Goal: Transaction & Acquisition: Obtain resource

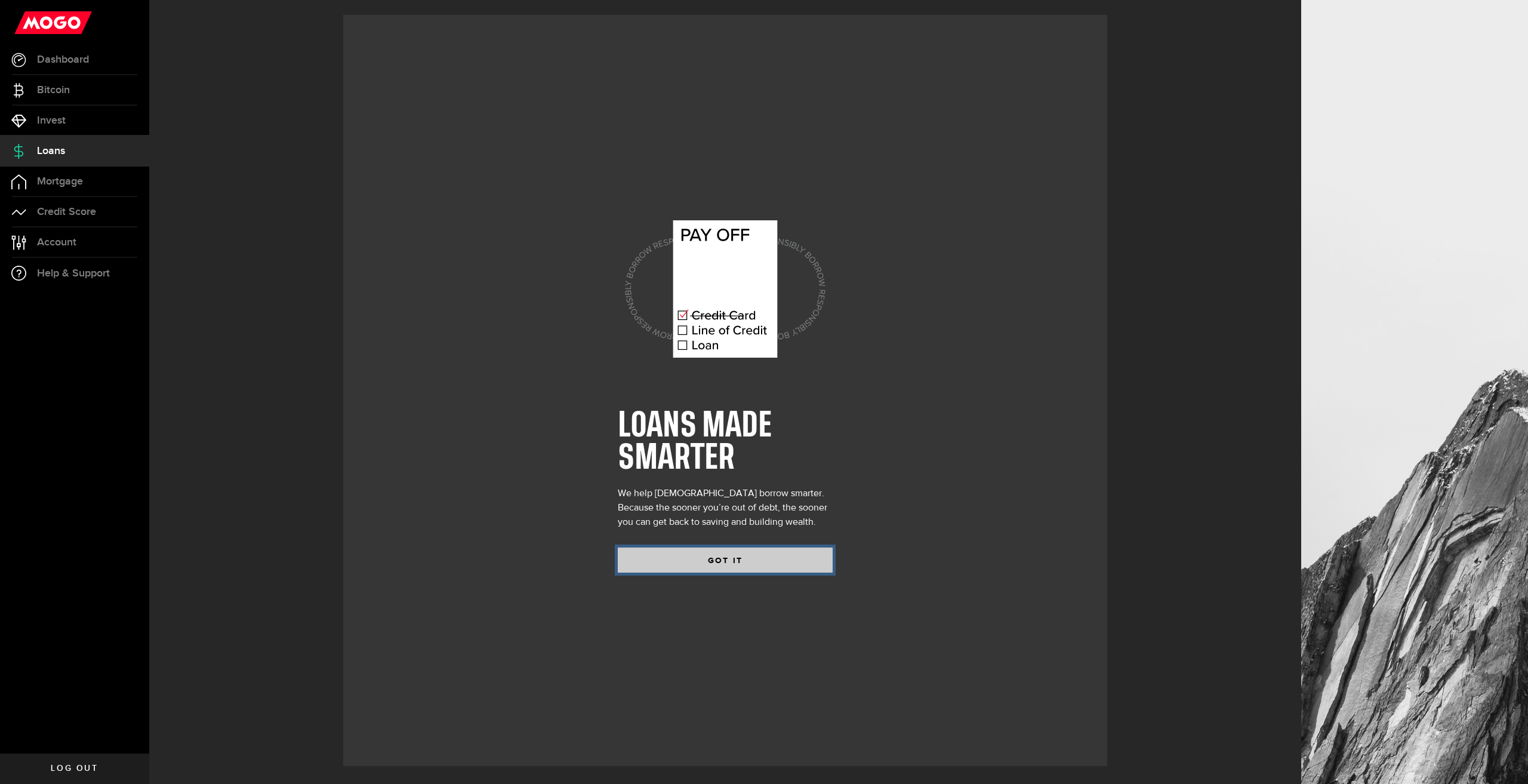
click at [697, 568] on button "GOT IT" at bounding box center [726, 560] width 215 height 25
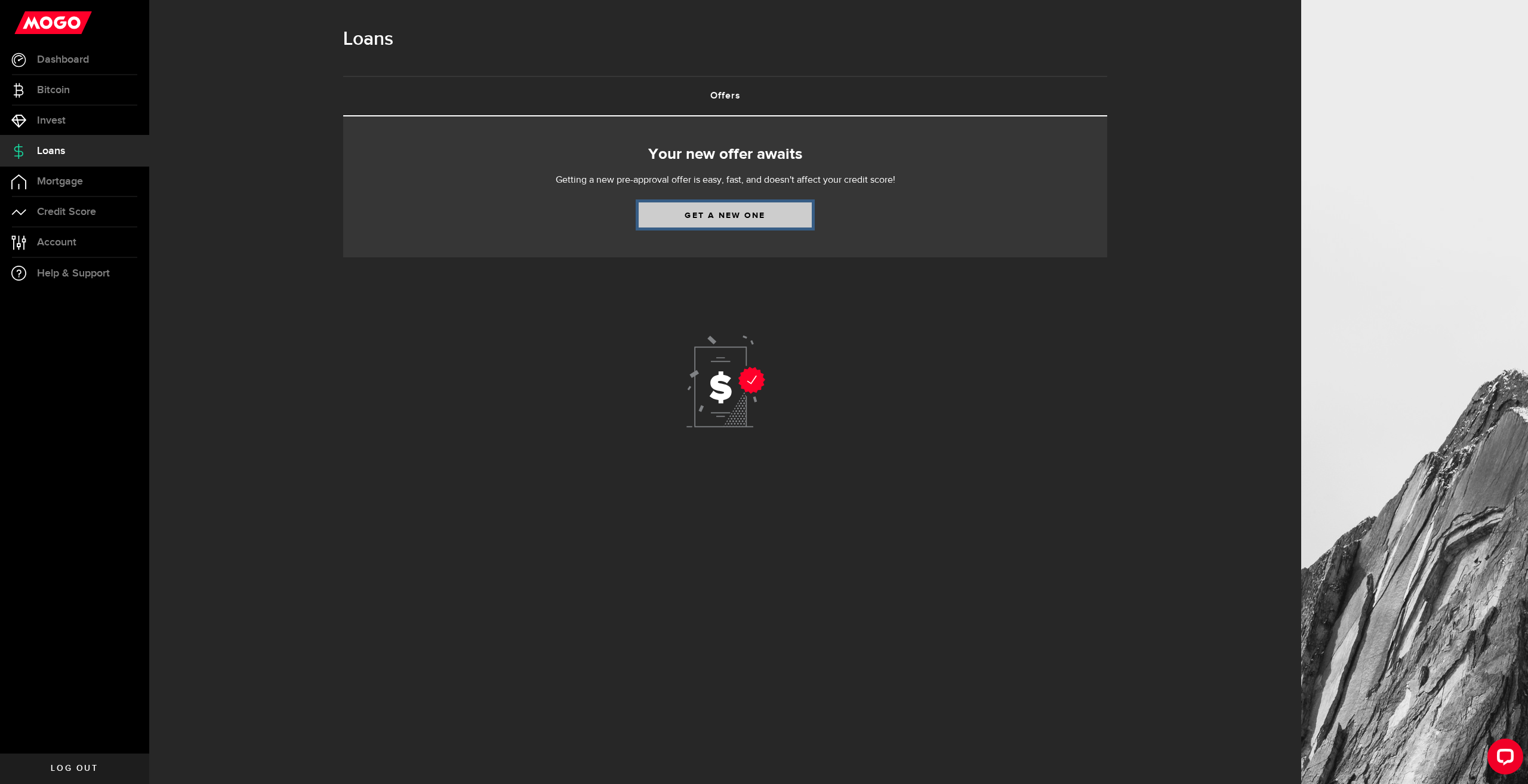
click at [703, 210] on link "Get a new one" at bounding box center [726, 215] width 173 height 25
select select "Employed"
select select "1"
select select "bi_weekly"
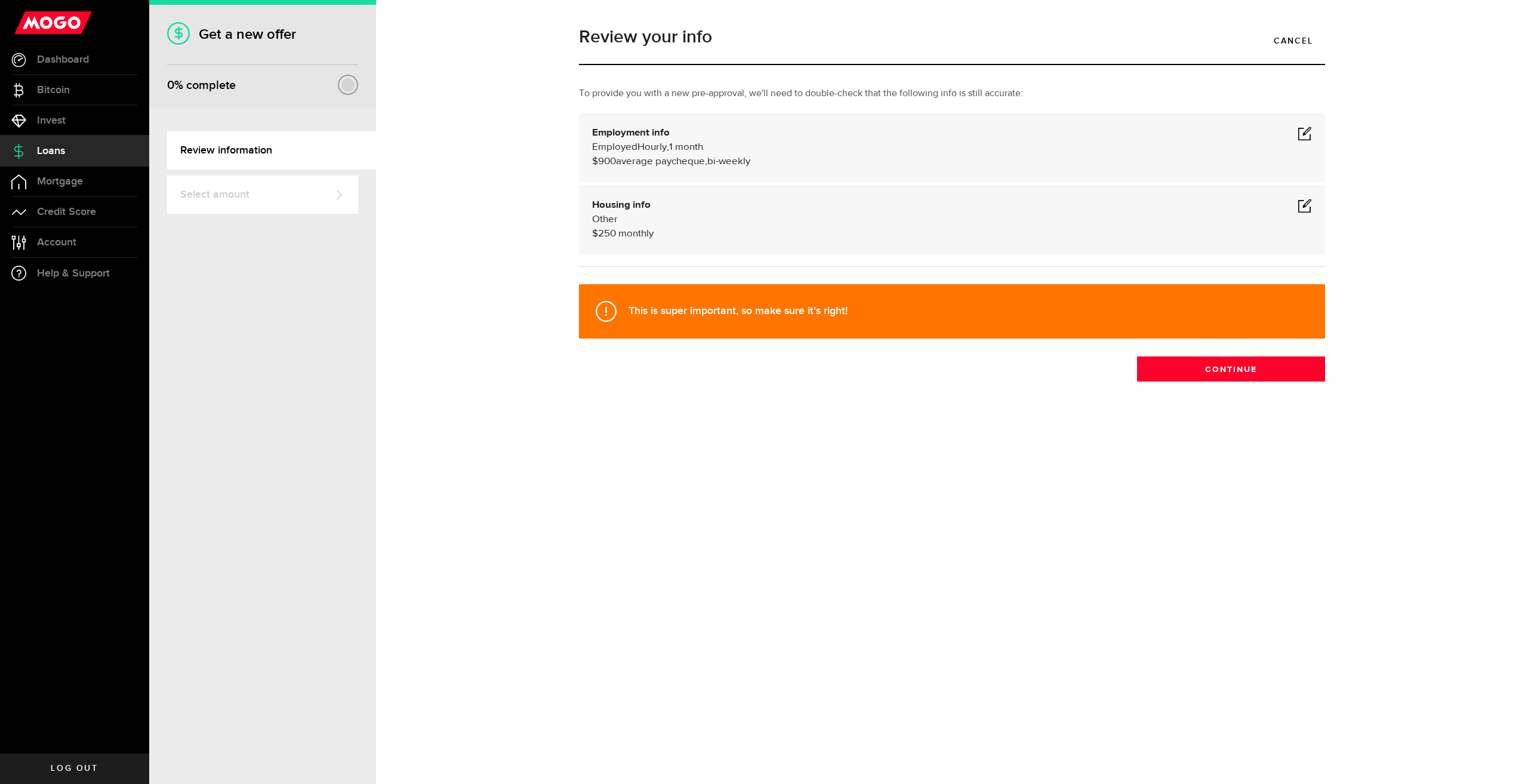
click at [1310, 132] on span at bounding box center [1305, 133] width 14 height 14
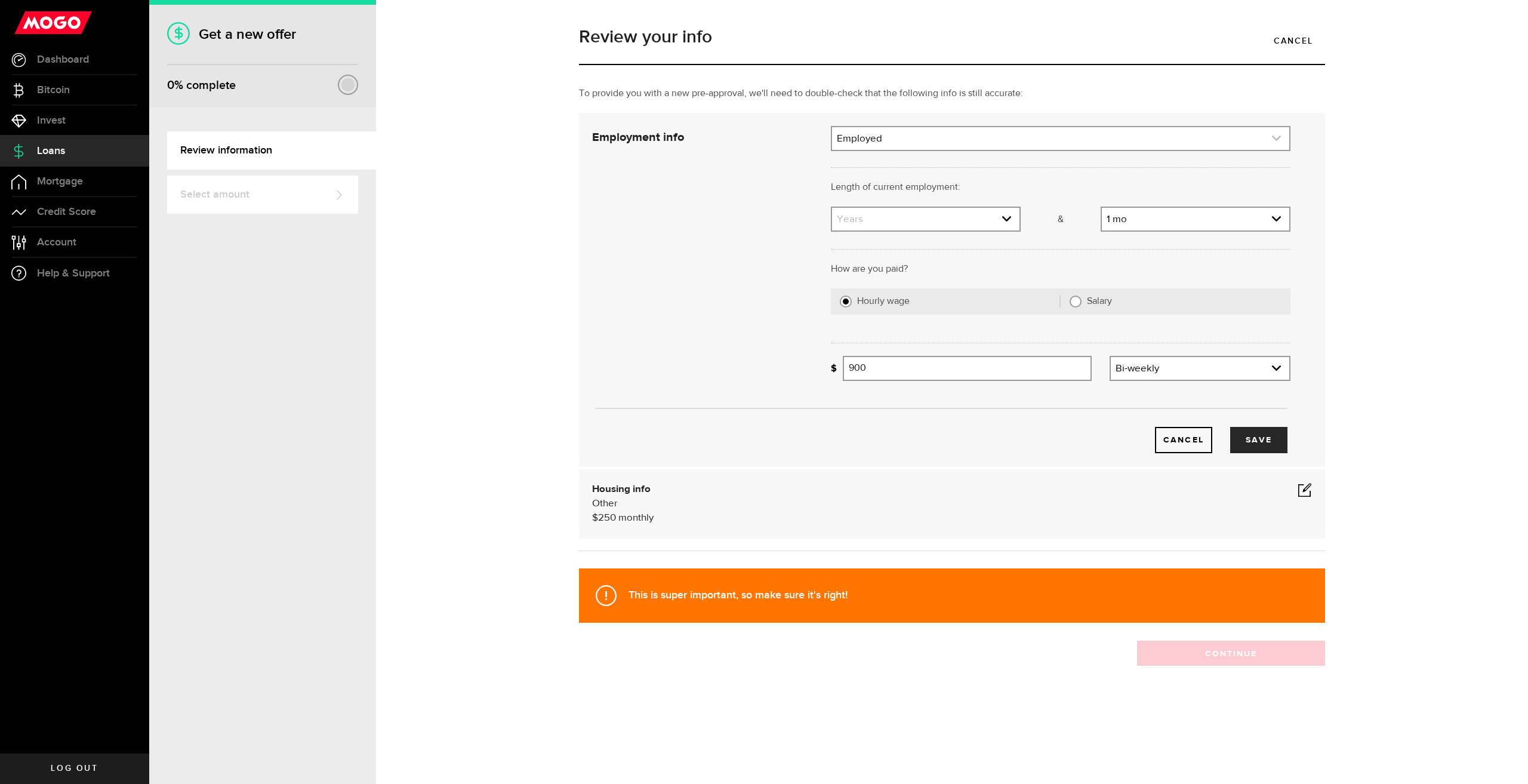
click at [929, 135] on link "expand select" at bounding box center [1060, 139] width 457 height 22
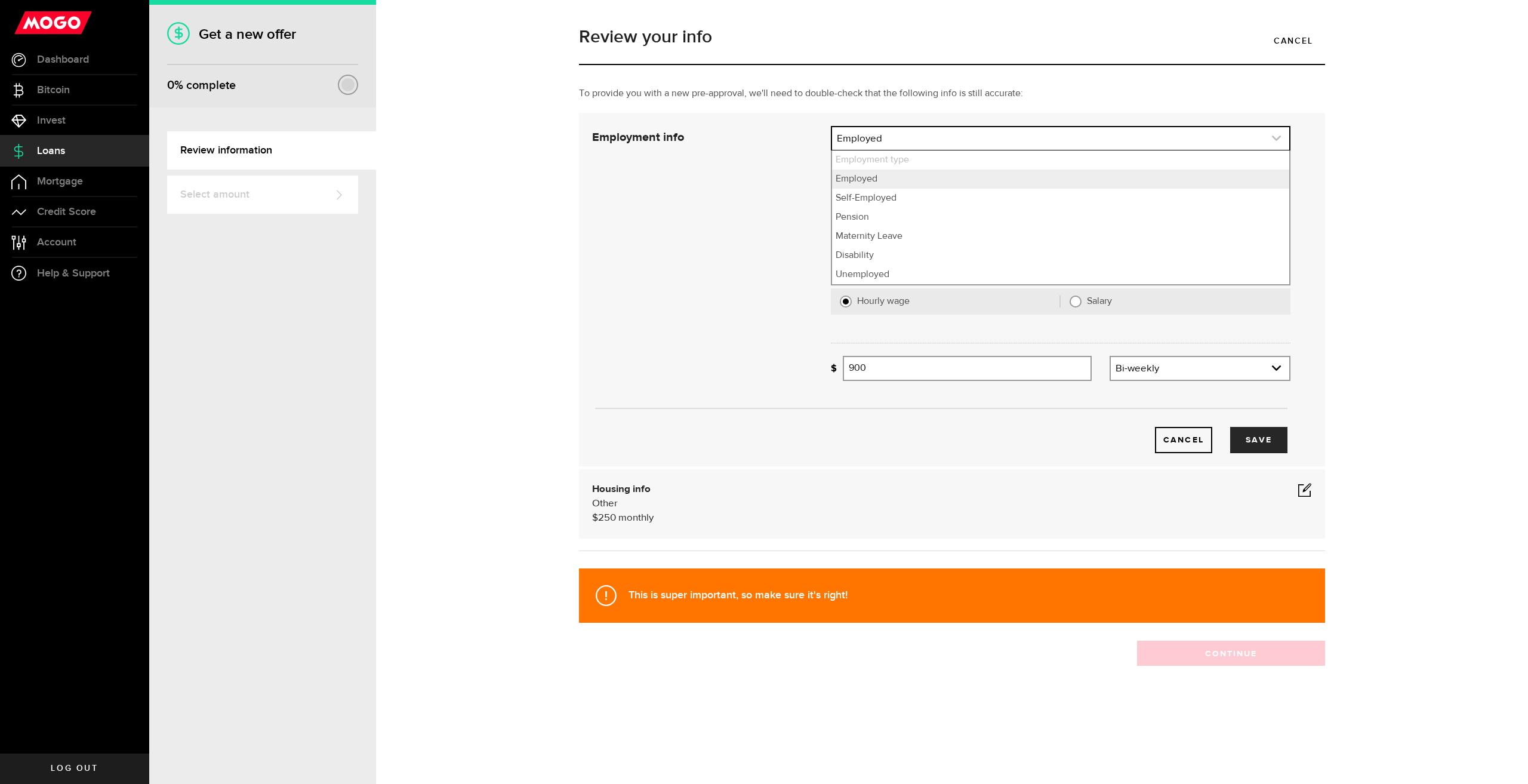
click at [929, 135] on link "expand select" at bounding box center [1060, 139] width 457 height 22
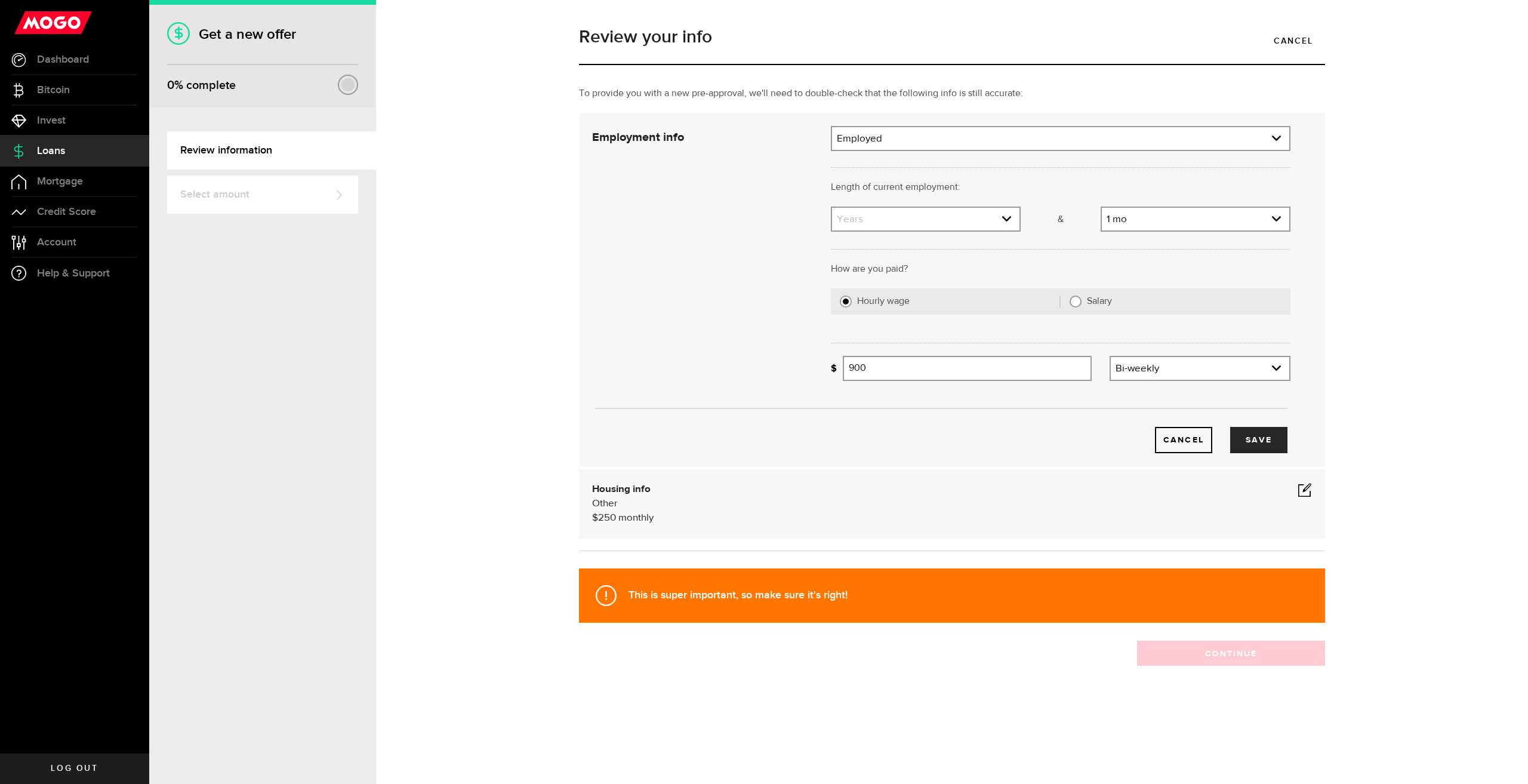
click at [737, 175] on div "Cancel Save" at bounding box center [941, 289] width 734 height 328
click at [876, 205] on div "Length of current employment: Length of self-employment:" at bounding box center [1061, 193] width 477 height 26
click at [887, 219] on link "expand select" at bounding box center [926, 219] width 187 height 22
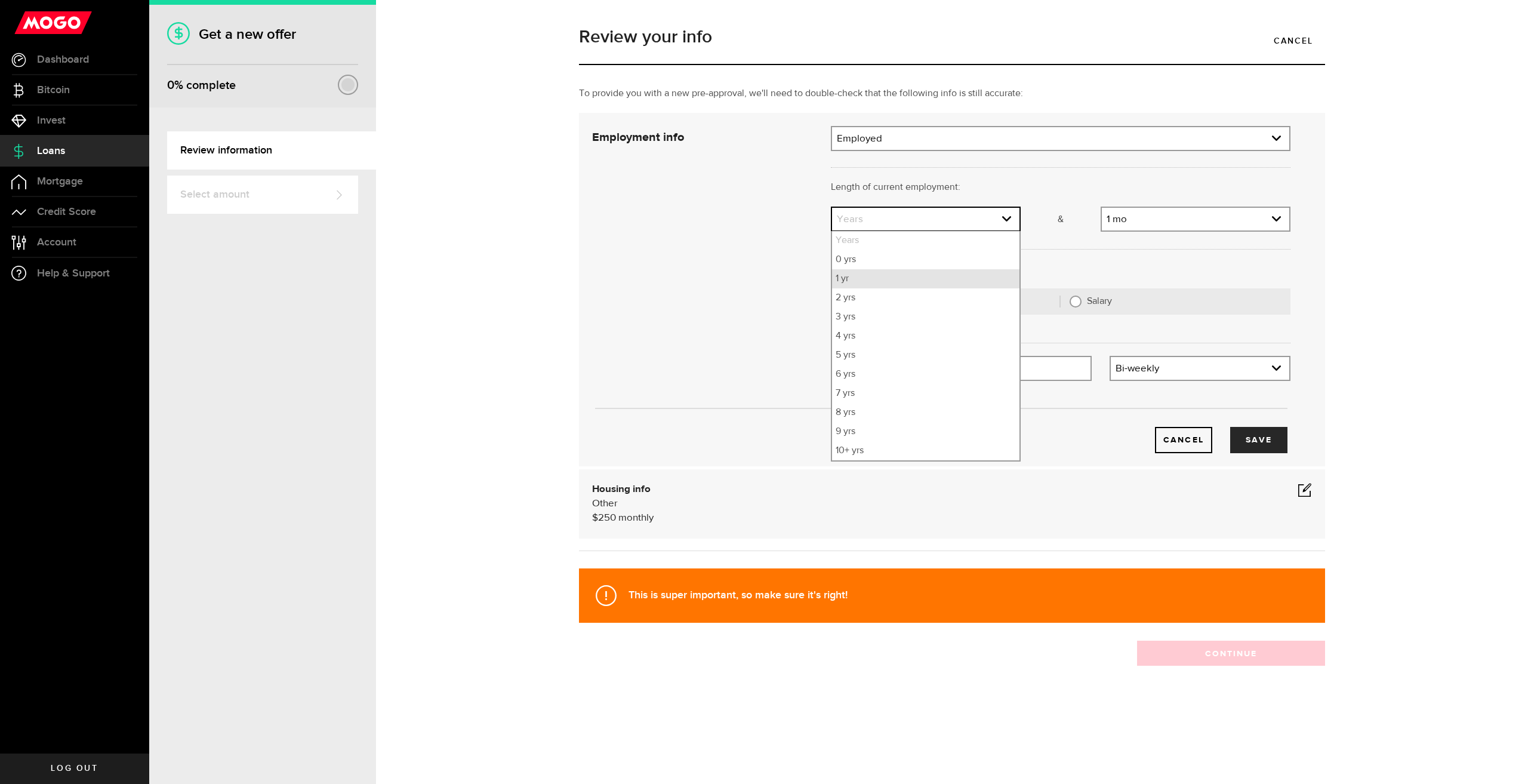
click at [874, 287] on li "1 yr" at bounding box center [926, 279] width 187 height 19
select select "1"
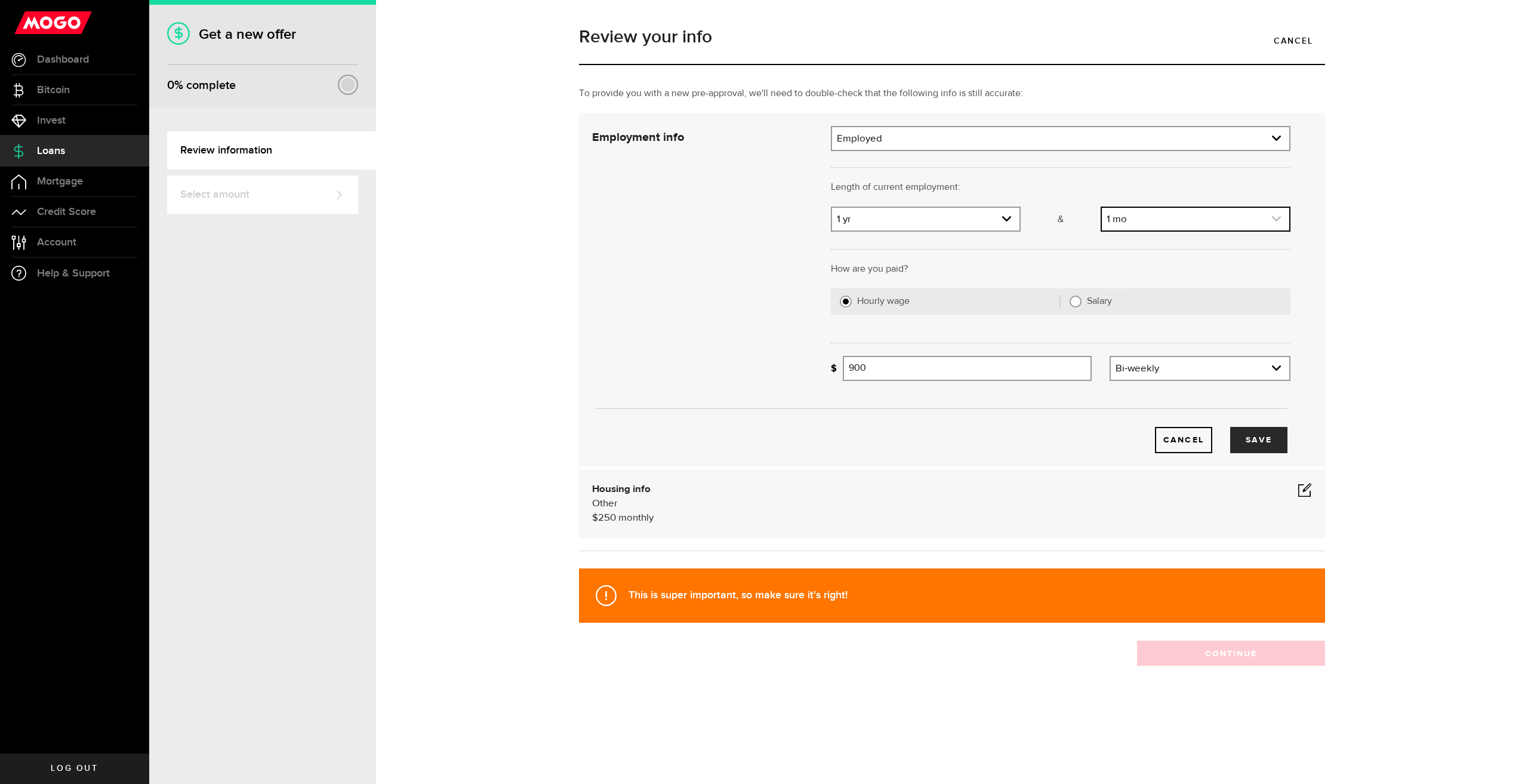
click at [1136, 221] on link "expand select" at bounding box center [1196, 219] width 187 height 22
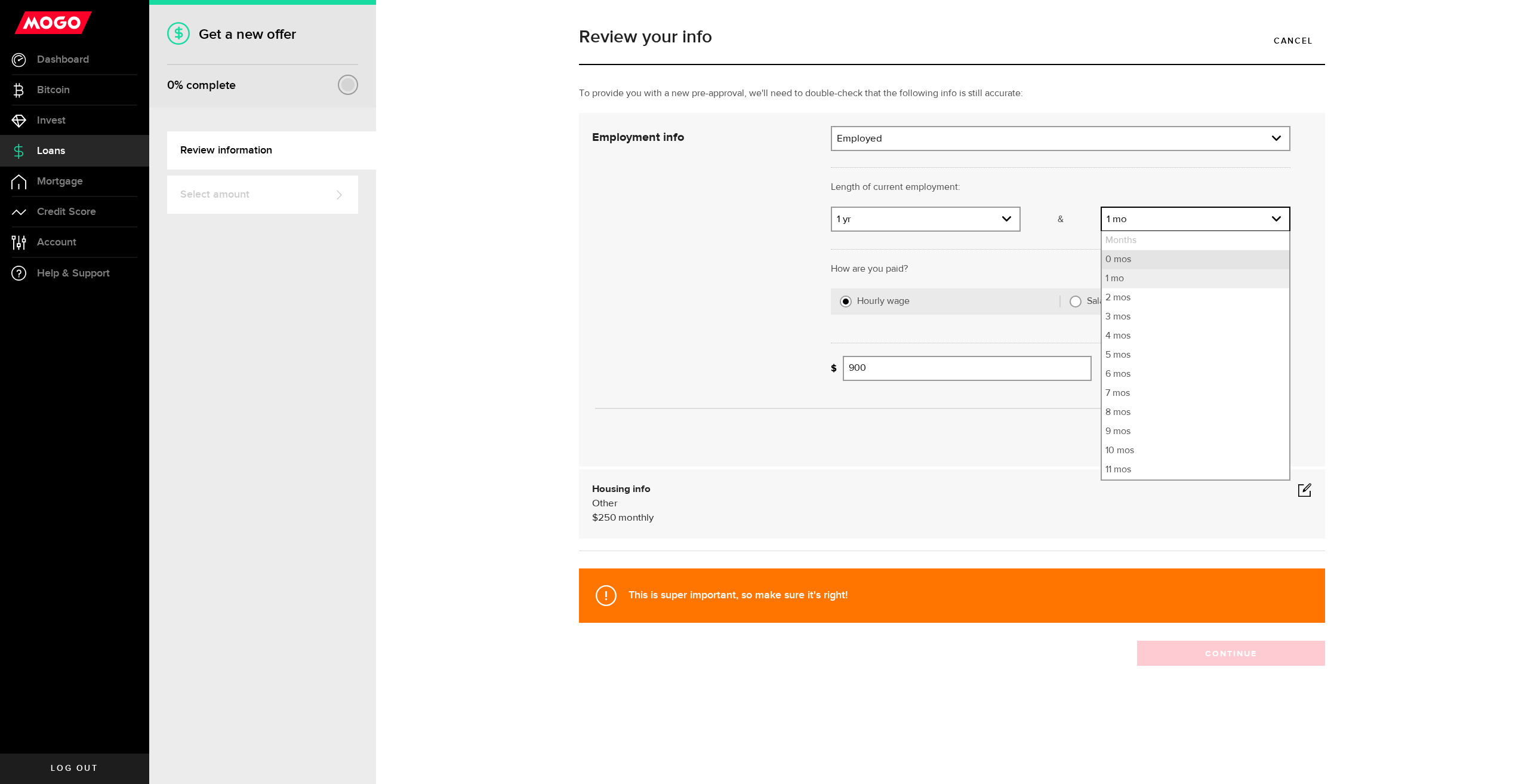
click at [1132, 259] on li "0 mos" at bounding box center [1196, 259] width 187 height 19
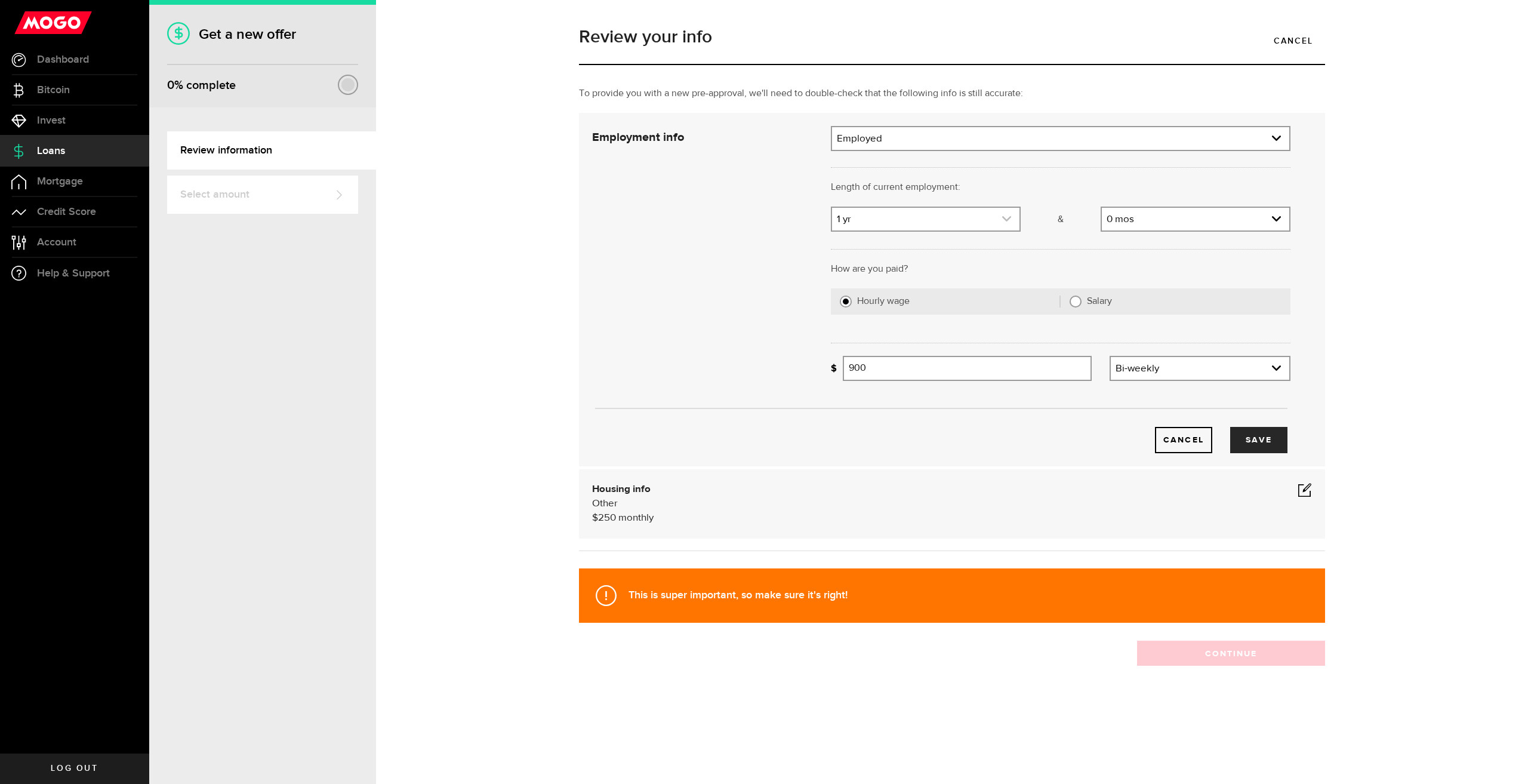
click at [932, 224] on link "expand select" at bounding box center [926, 219] width 187 height 22
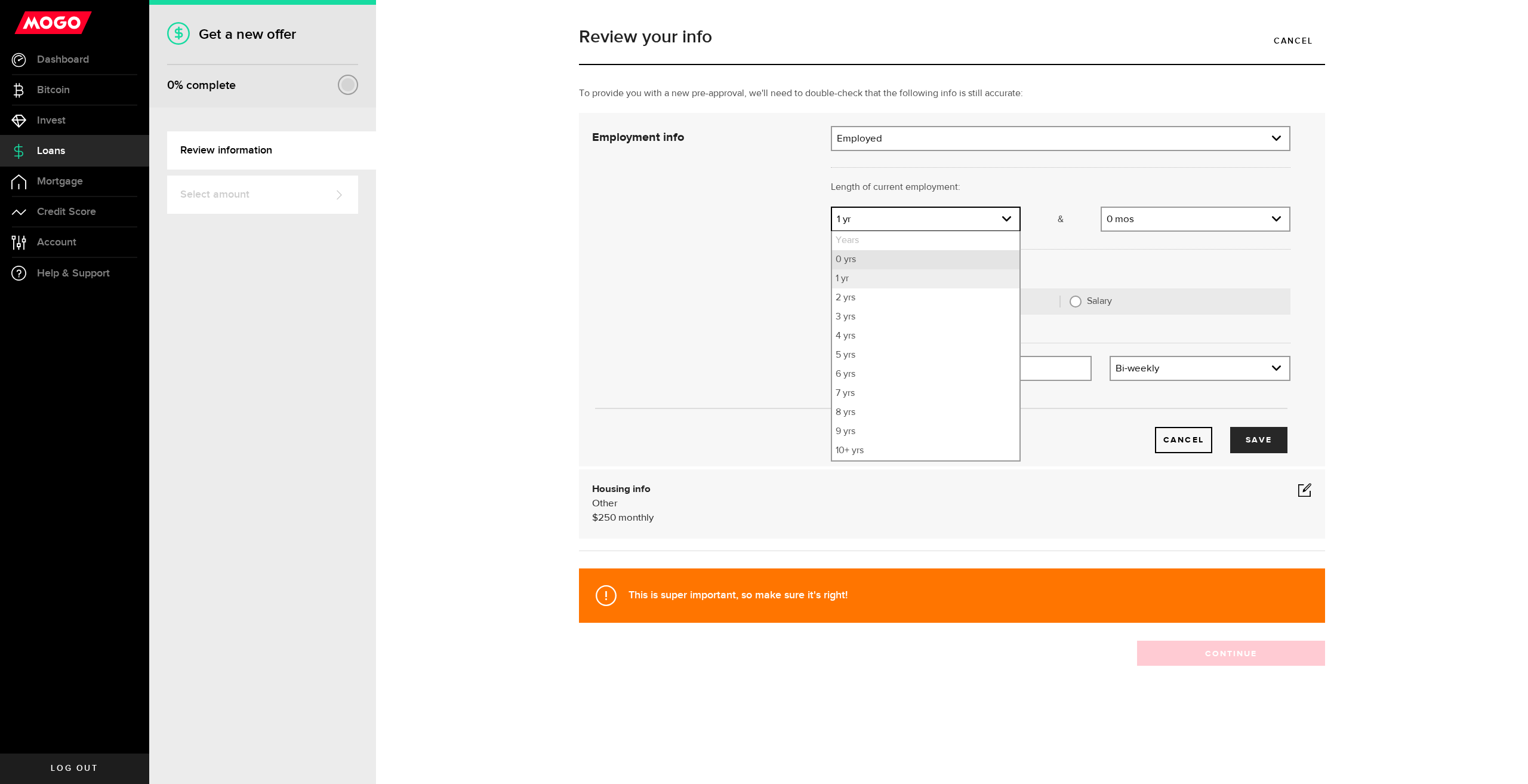
click at [858, 261] on li "0 yrs" at bounding box center [926, 259] width 187 height 19
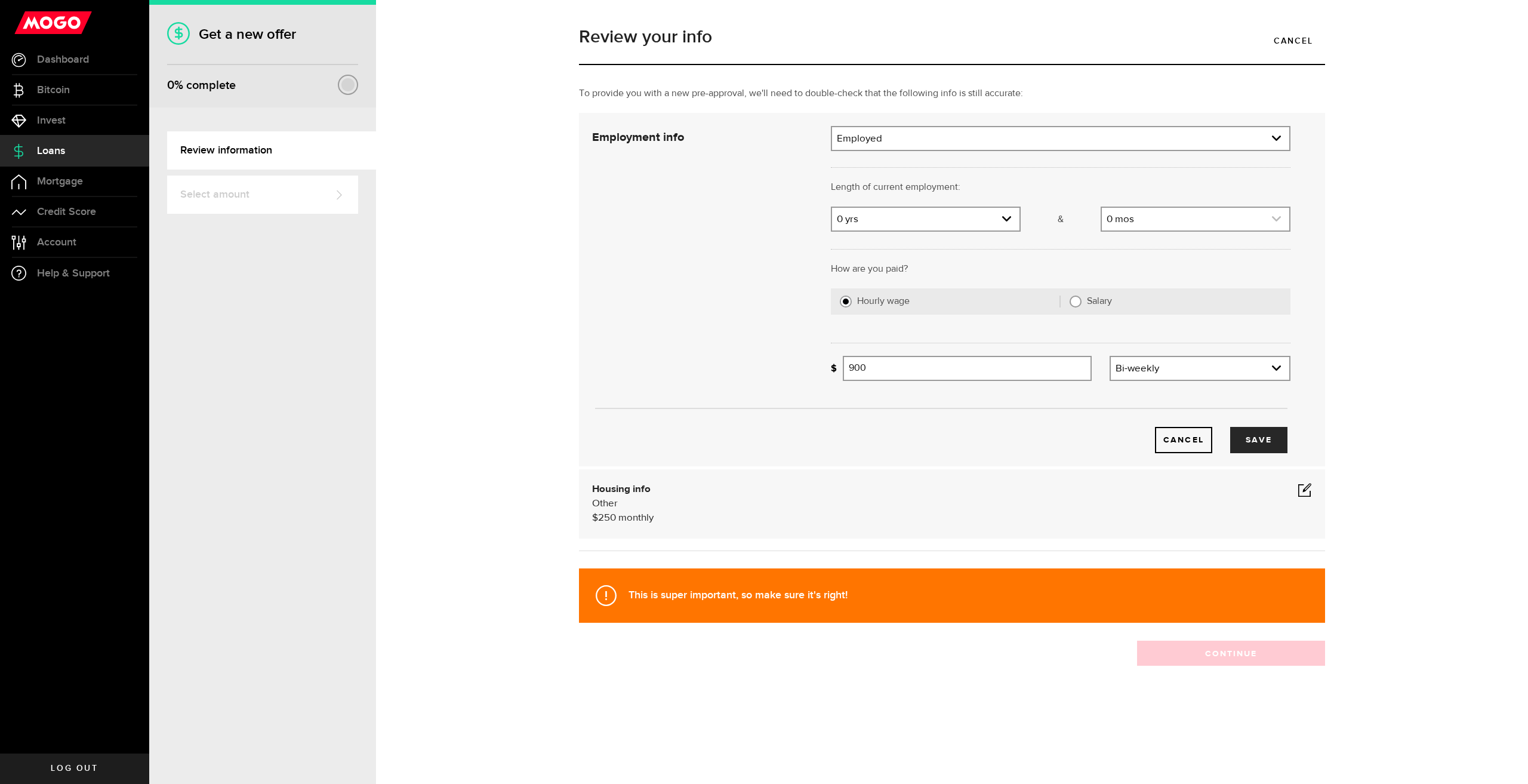
click at [1160, 220] on link "expand select" at bounding box center [1196, 219] width 187 height 22
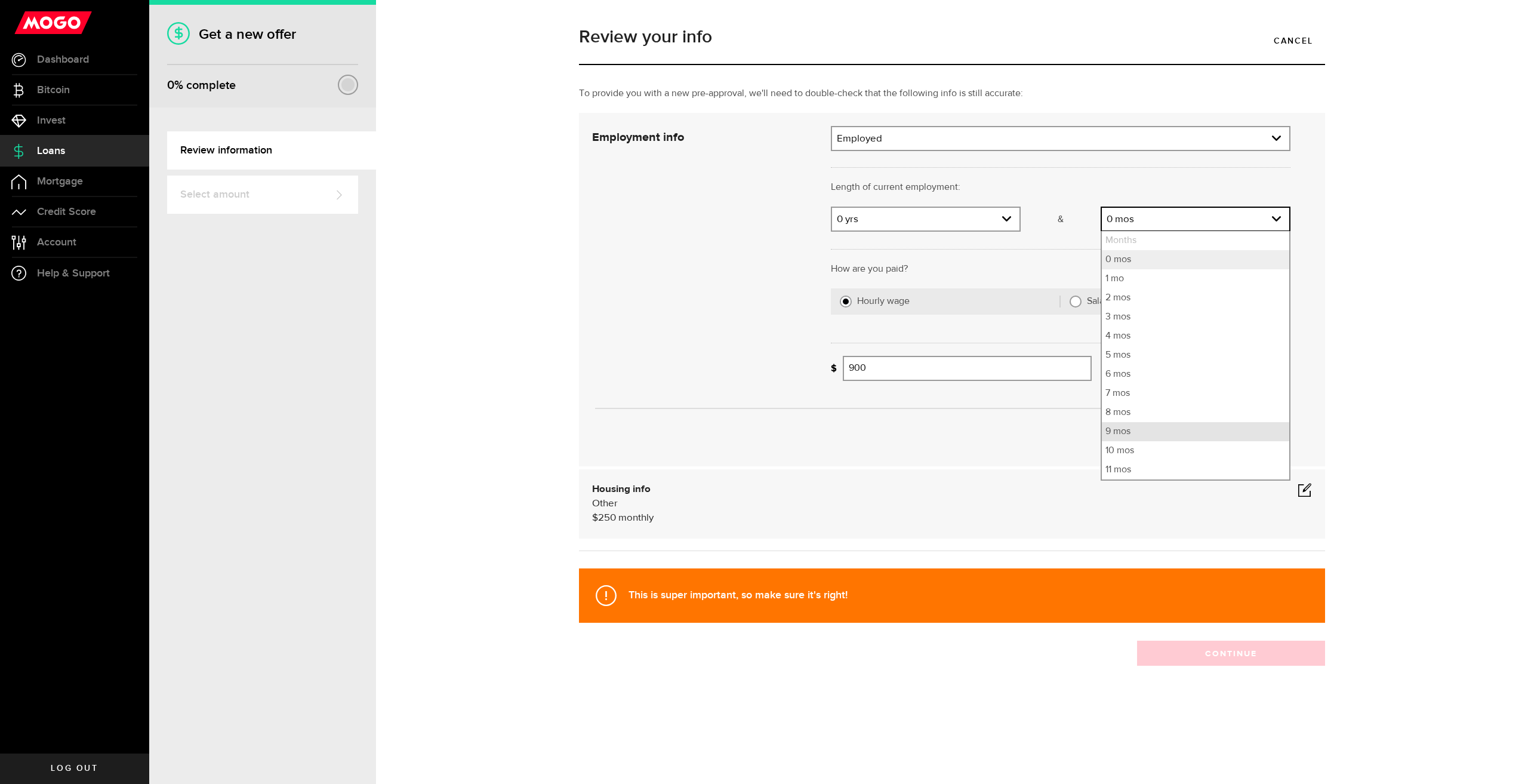
click at [1123, 430] on li "9 mos" at bounding box center [1196, 432] width 187 height 19
select select "9"
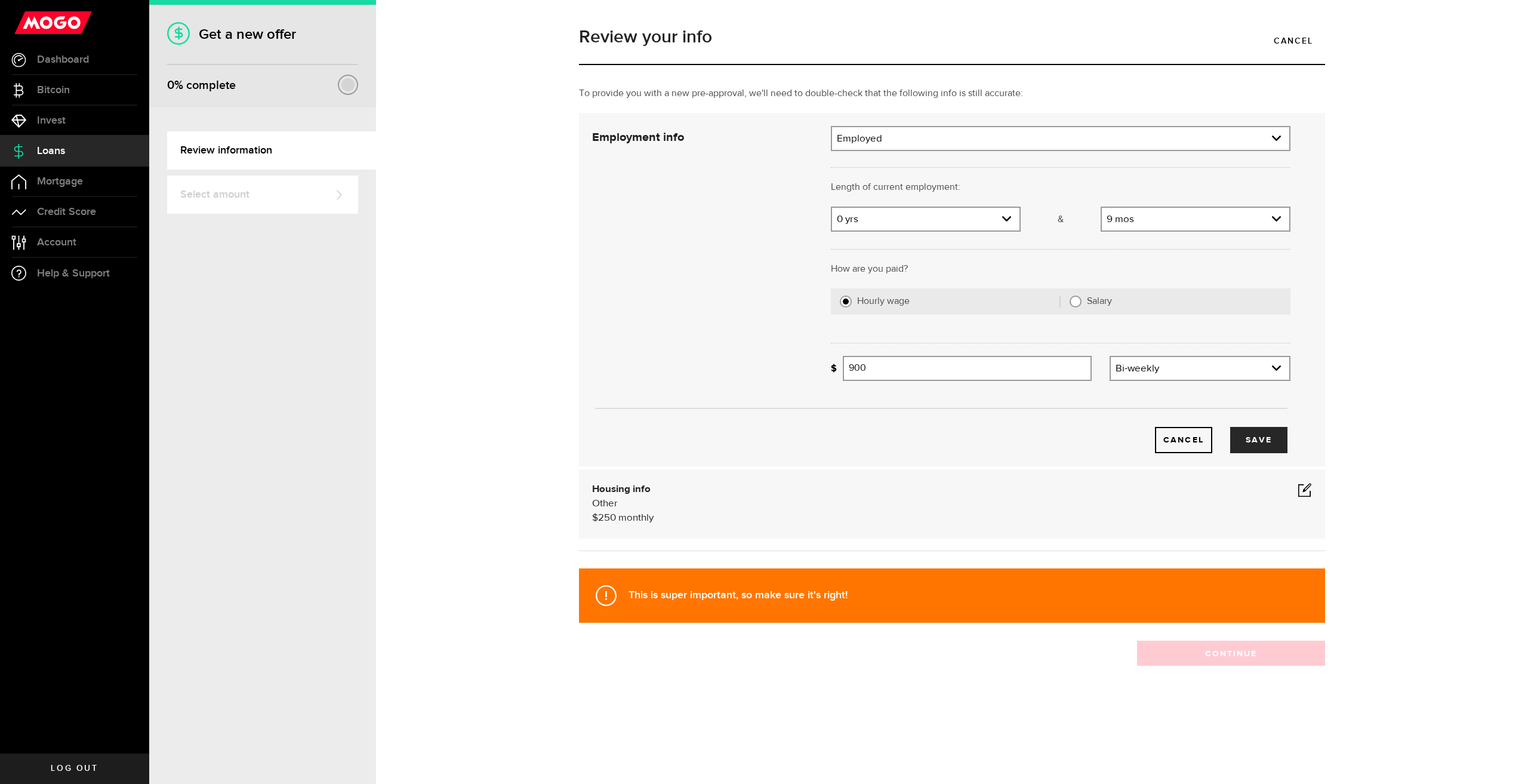
click at [1081, 304] on input "Salary" at bounding box center [1076, 301] width 12 height 12
radio input "true"
click at [953, 369] on input "Gross annual income" at bounding box center [1067, 368] width 448 height 25
type input "4,200"
click at [768, 360] on div "Cancel Save" at bounding box center [941, 289] width 734 height 328
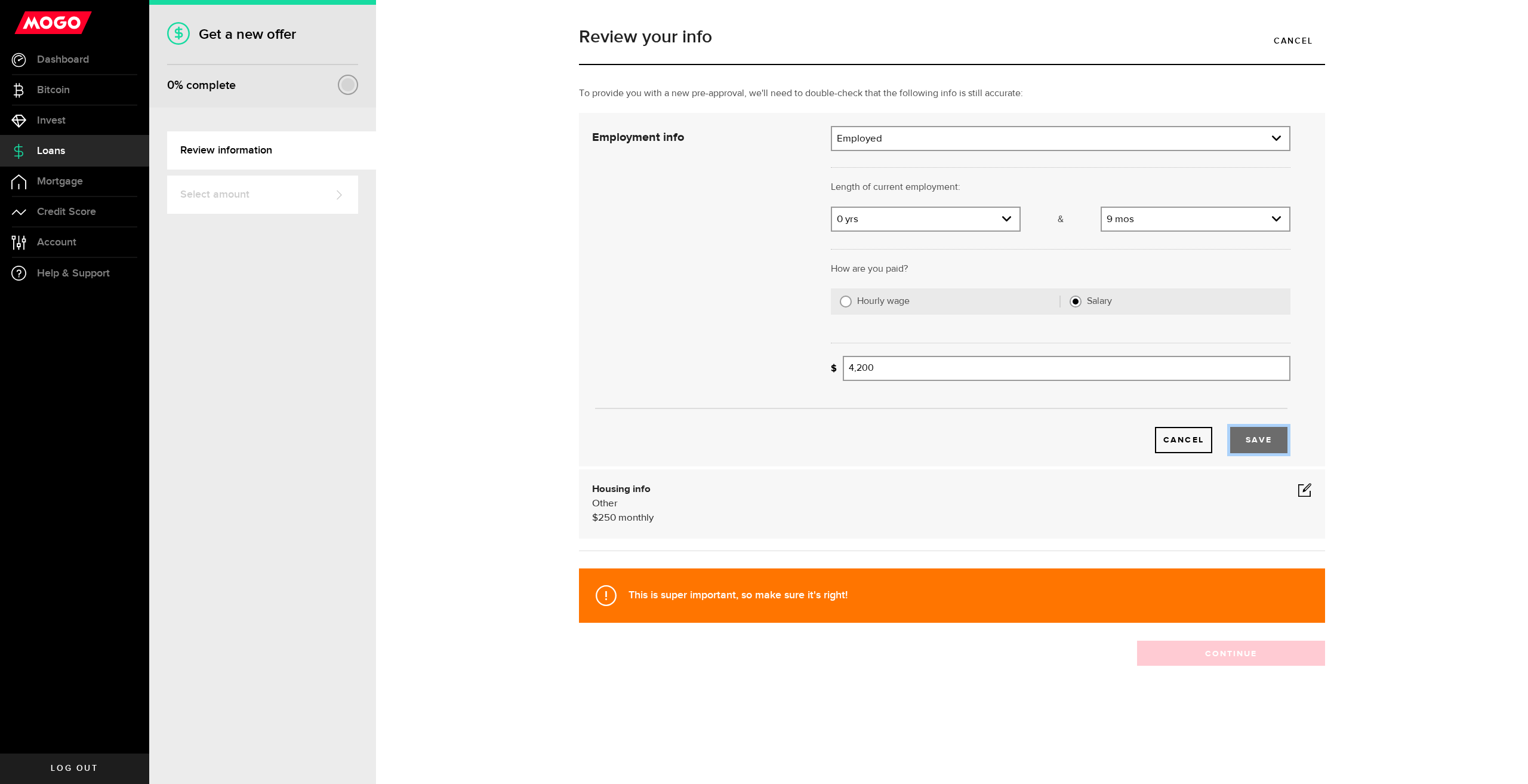
click at [1261, 434] on button "Save" at bounding box center [1259, 440] width 58 height 26
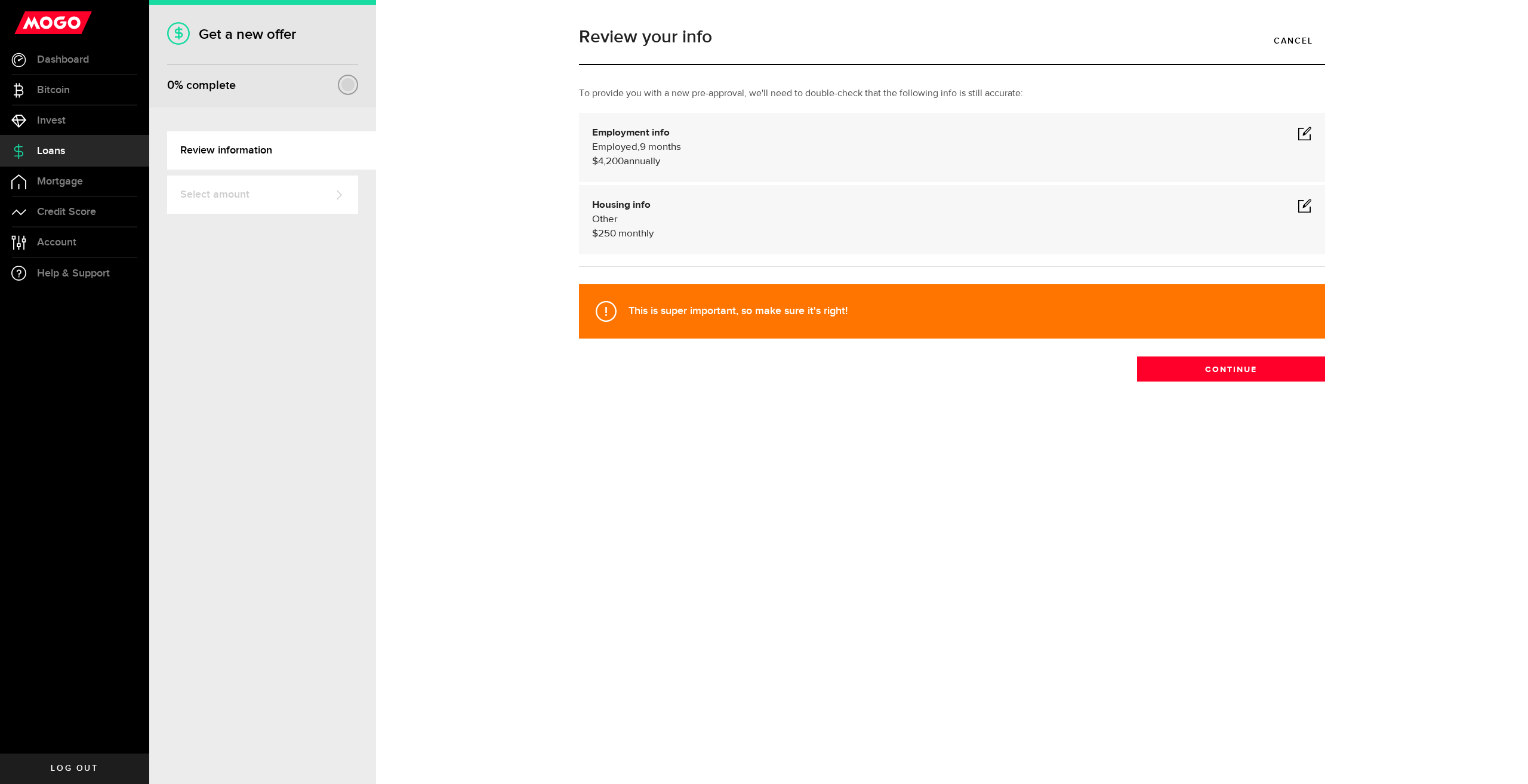
drag, startPoint x: 1317, startPoint y: 204, endPoint x: 1305, endPoint y: 203, distance: 12.0
click at [1314, 204] on div "Housing info Other $ 250 monthly Housing info Residential status What's your re…" at bounding box center [952, 219] width 746 height 69
click at [1304, 203] on span at bounding box center [1305, 206] width 14 height 14
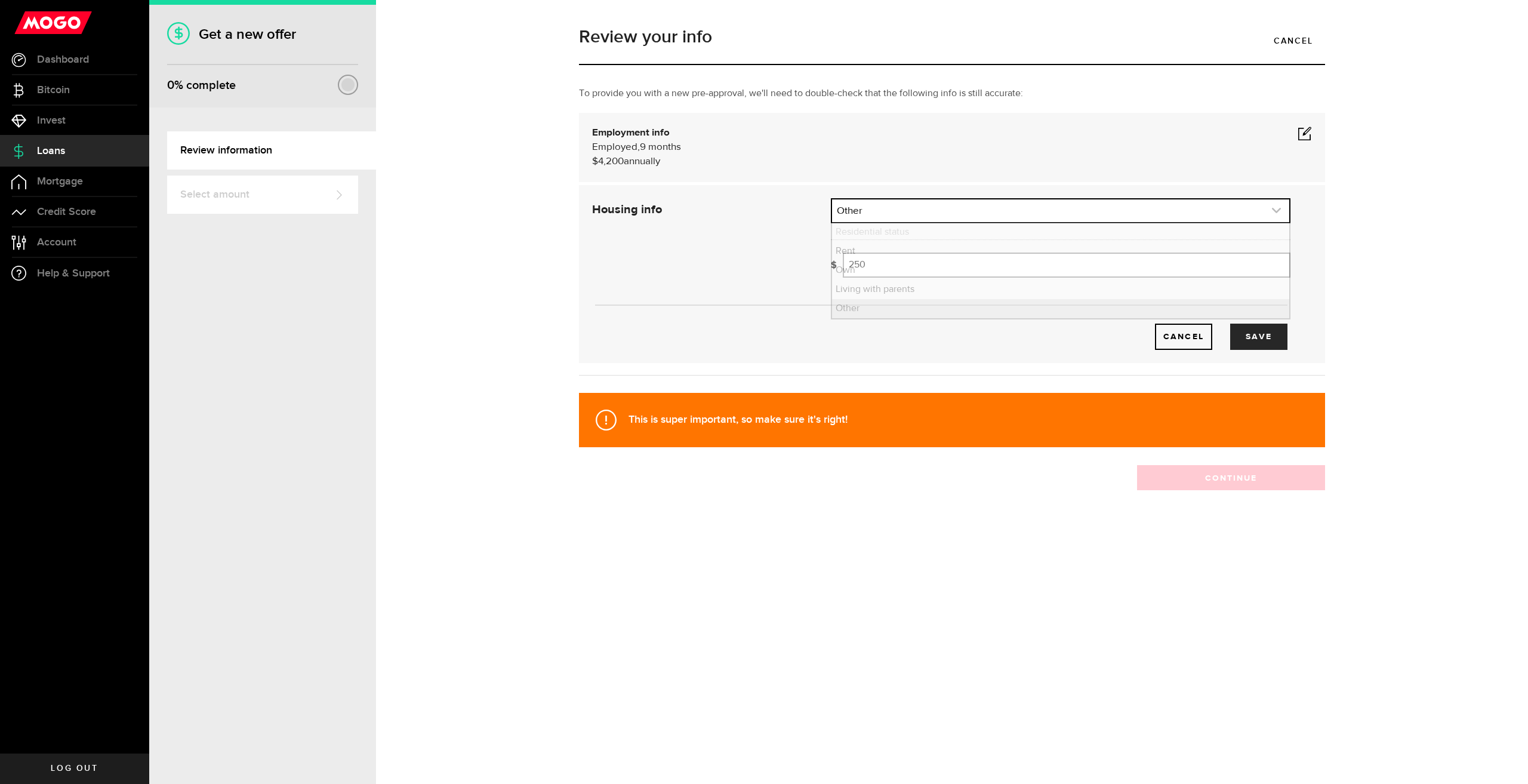
click at [935, 212] on link "expand select" at bounding box center [1060, 211] width 457 height 22
click at [915, 256] on li "Rent" at bounding box center [1060, 251] width 457 height 19
select select "Rent"
drag, startPoint x: 854, startPoint y: 258, endPoint x: 826, endPoint y: 261, distance: 28.2
click at [826, 261] on div "How much is your monthly payment? 250 Monthly mortgage/rent" at bounding box center [1061, 269] width 477 height 34
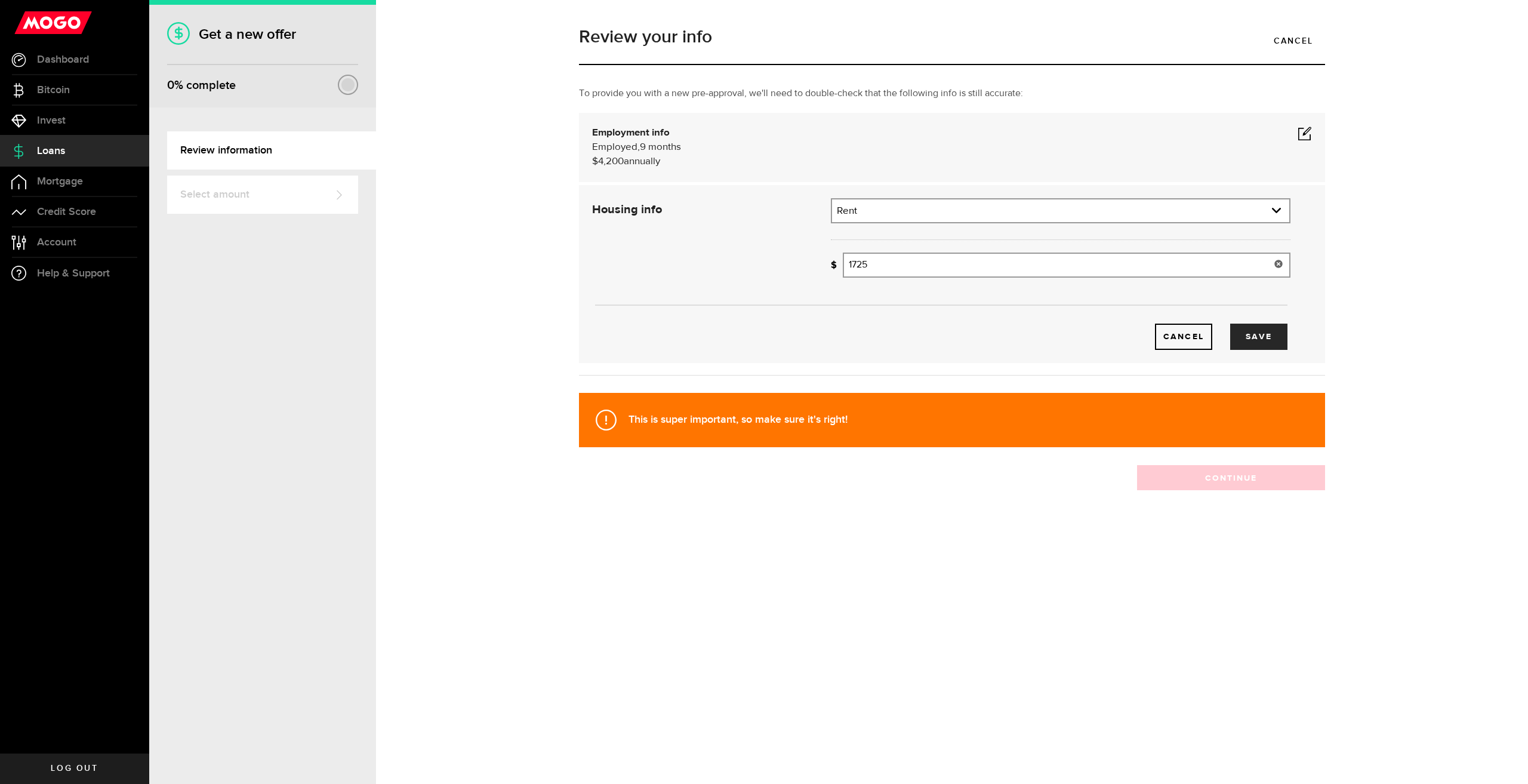
type input "1,725"
click at [981, 315] on div "Cancel Save" at bounding box center [941, 318] width 734 height 63
click at [1263, 337] on button "Save" at bounding box center [1259, 336] width 58 height 26
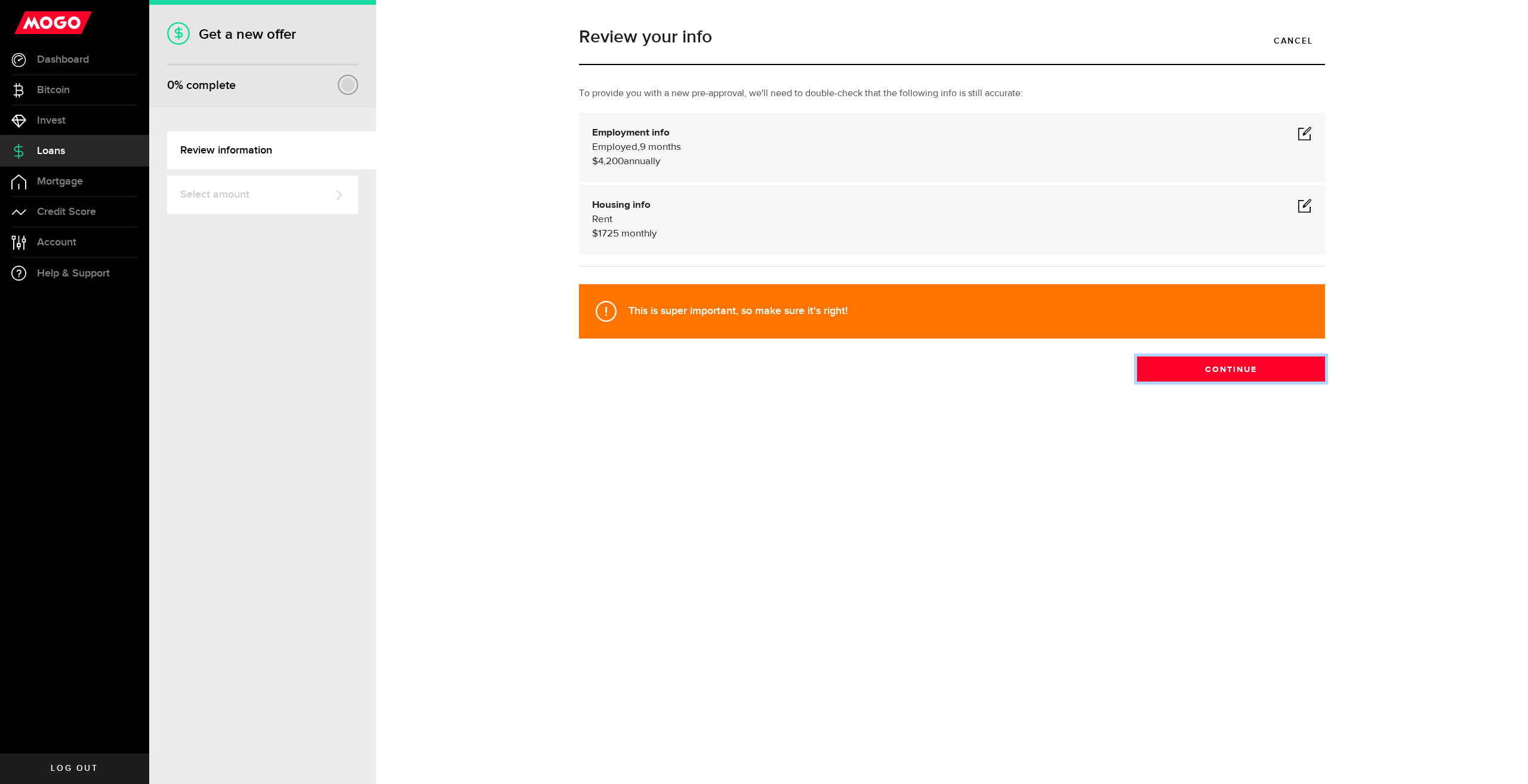
click at [1186, 368] on button "Continue" at bounding box center [1231, 368] width 188 height 25
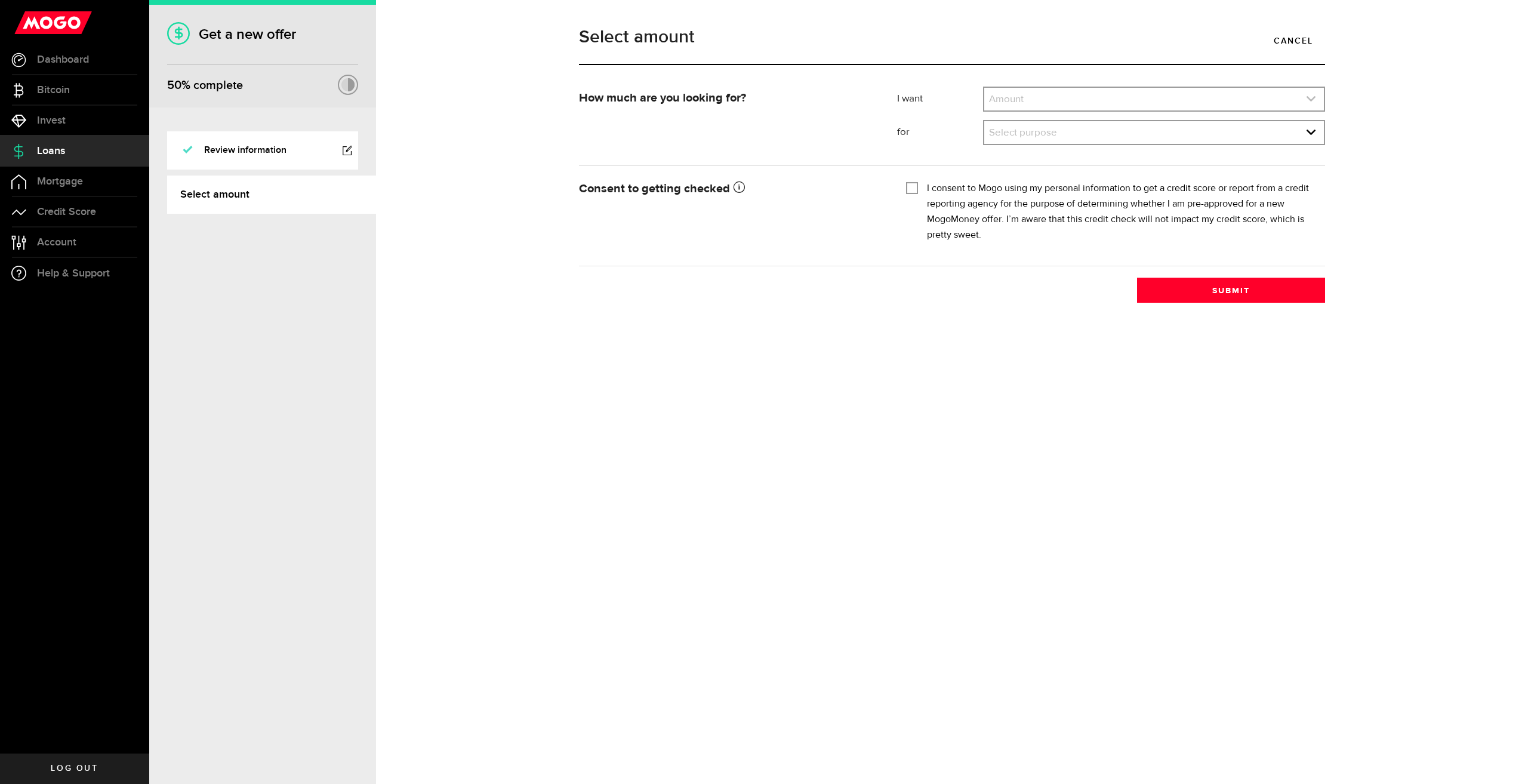
click at [1043, 96] on link "expand select" at bounding box center [1154, 99] width 340 height 22
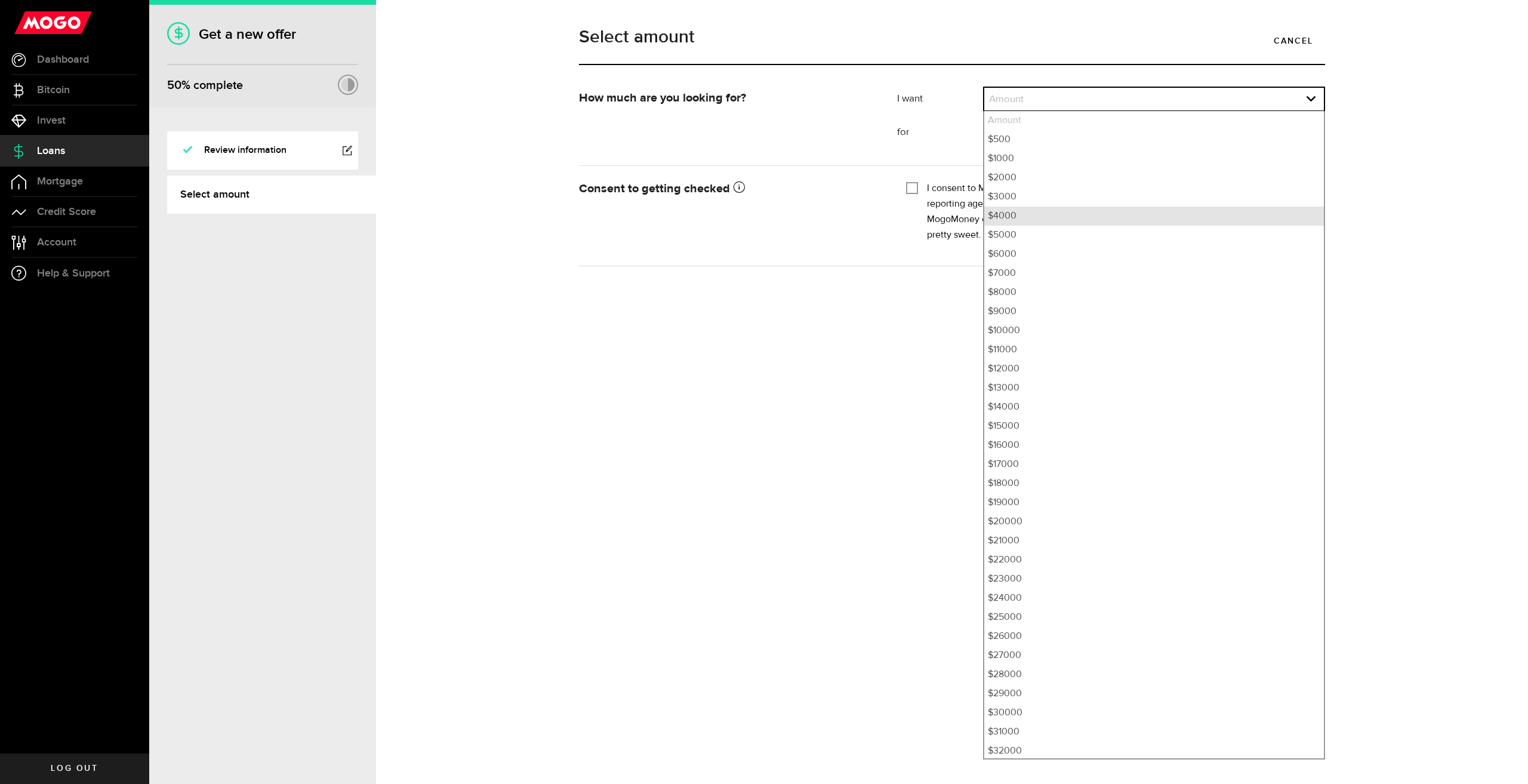
click at [1031, 218] on li "$4000" at bounding box center [1154, 216] width 340 height 19
select select "4000"
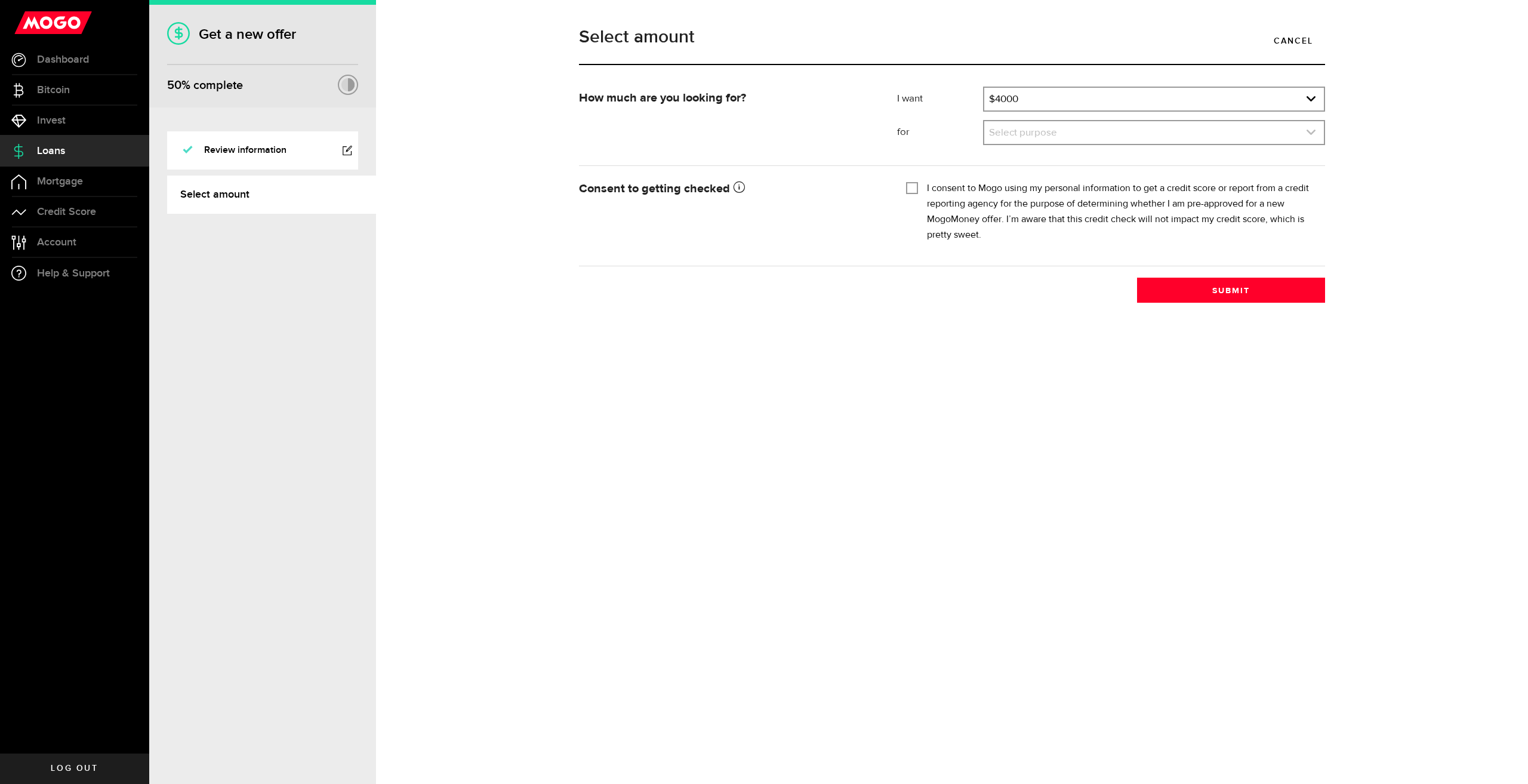
click at [1025, 139] on link "expand select" at bounding box center [1154, 132] width 340 height 22
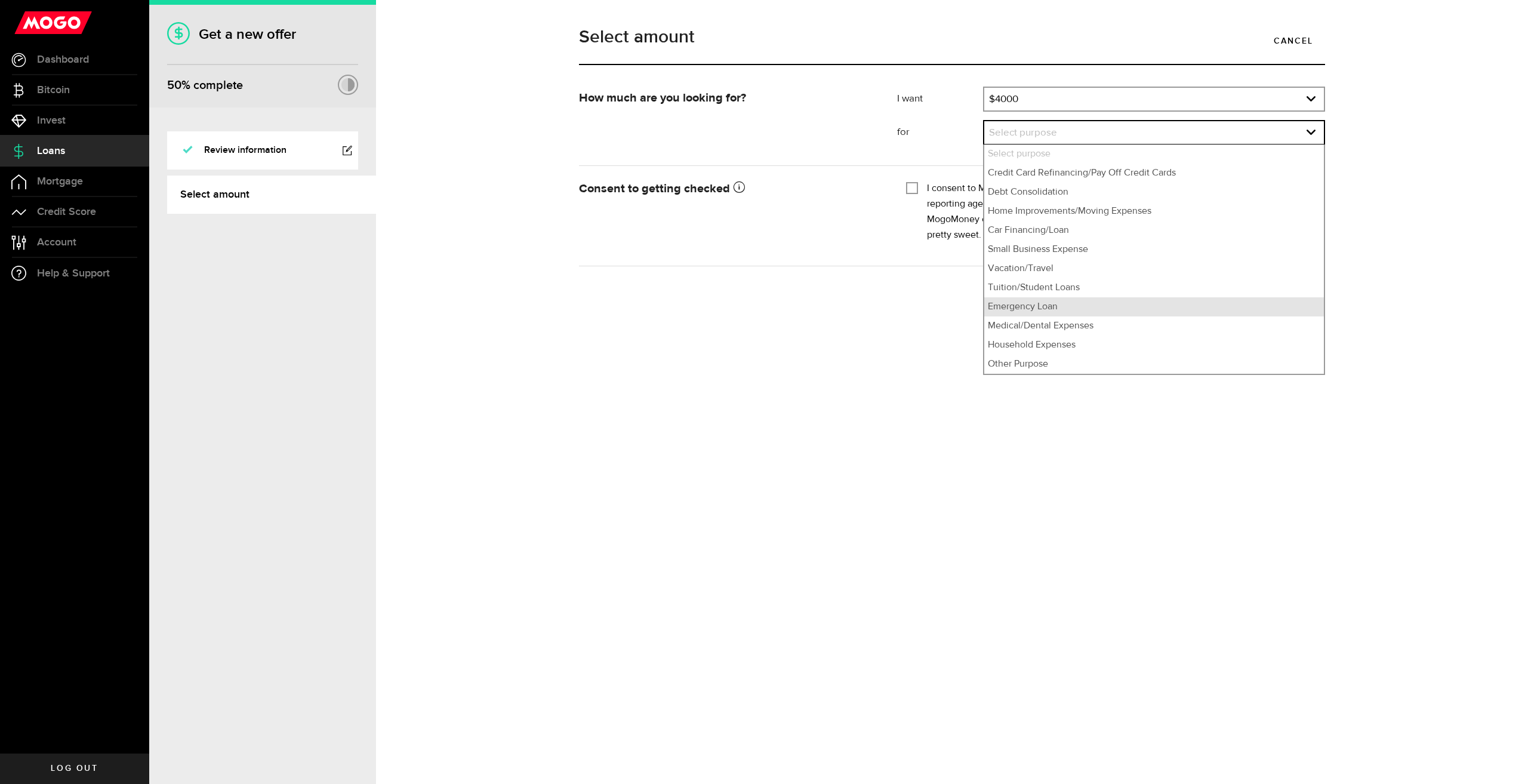
click at [1110, 308] on li "Emergency Loan" at bounding box center [1154, 307] width 340 height 19
select select "Emergency Loan"
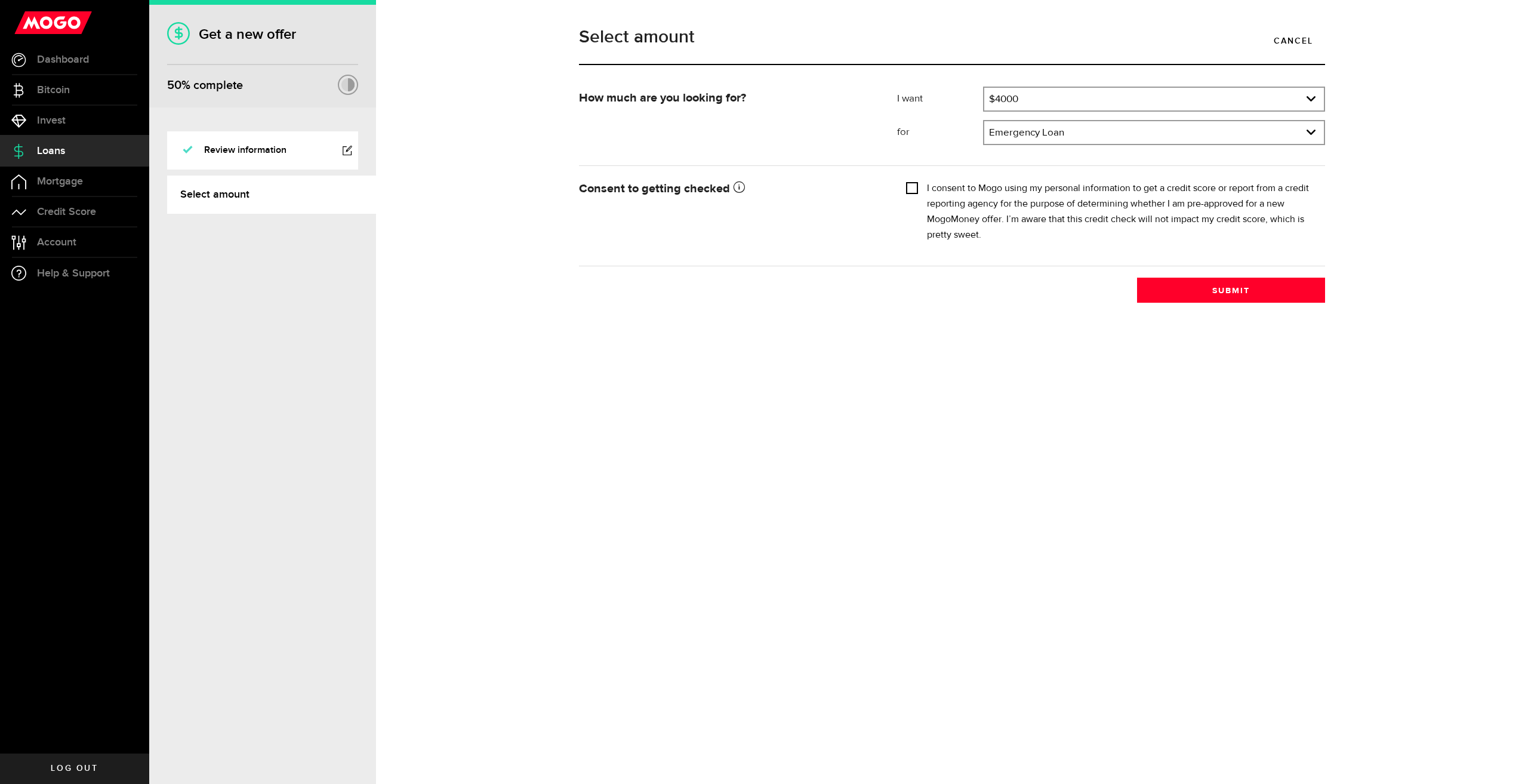
click at [914, 187] on input "I consent to Mogo using my personal information to get a credit score or report…" at bounding box center [912, 187] width 12 height 12
checkbox input "true"
click at [1157, 294] on button "Submit" at bounding box center [1231, 290] width 188 height 25
click at [1043, 499] on div "Select amount Cancel How much are you looking for? I want Amount How much credi…" at bounding box center [952, 392] width 1152 height 784
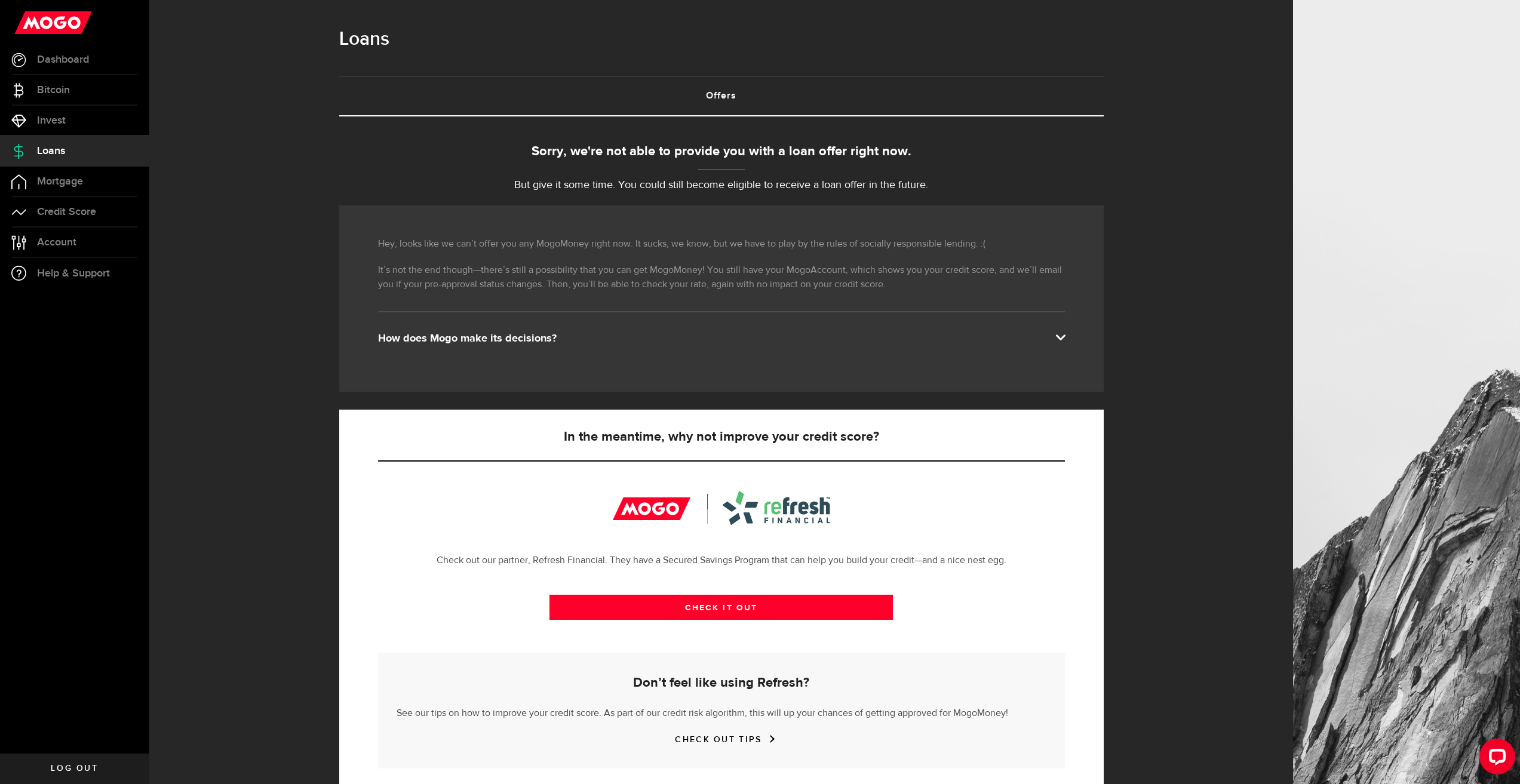
click at [565, 339] on div "How does Mogo make its decisions?" at bounding box center [721, 339] width 687 height 14
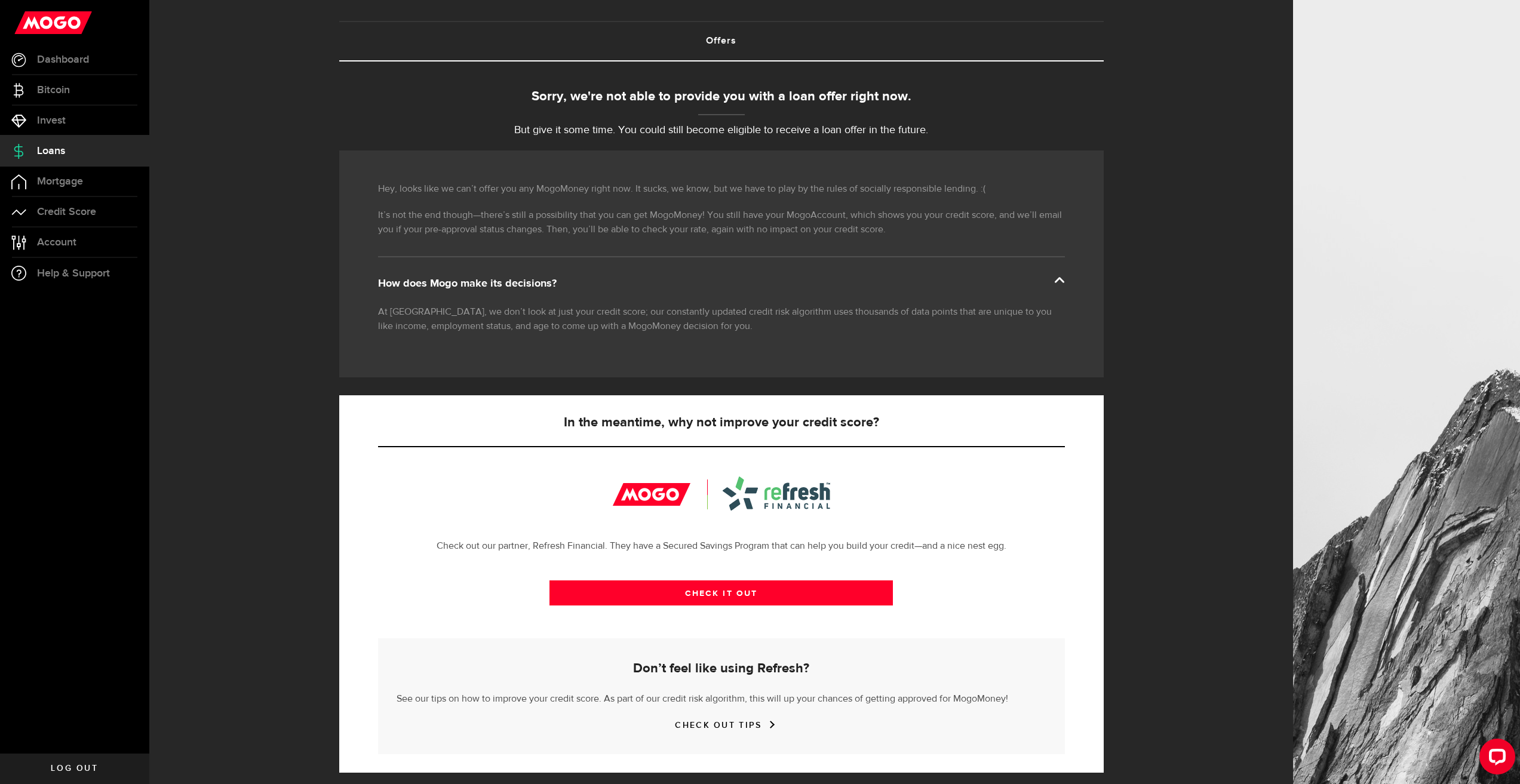
scroll to position [62, 0]
